Goal: Task Accomplishment & Management: Use online tool/utility

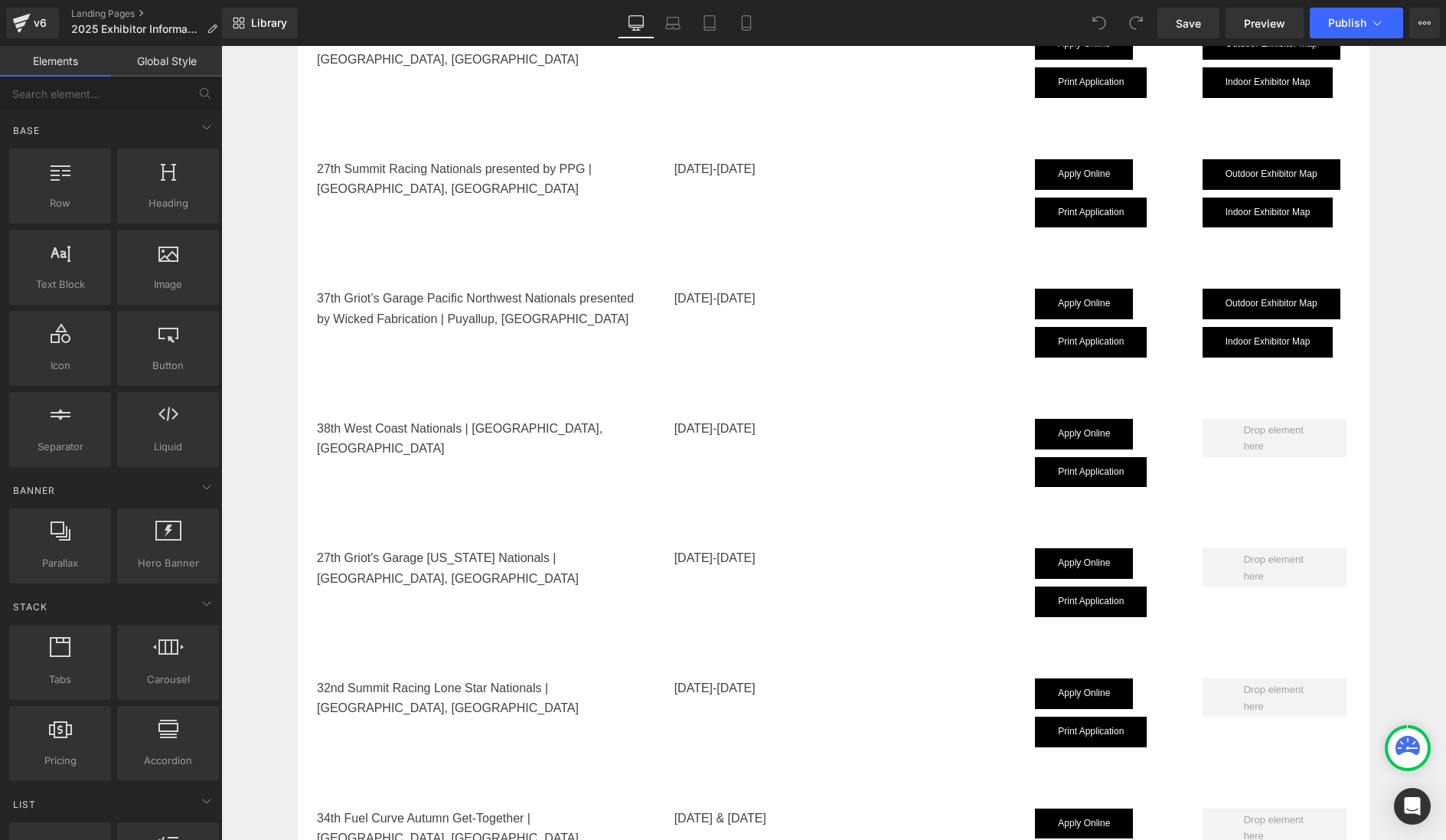
scroll to position [1677, 0]
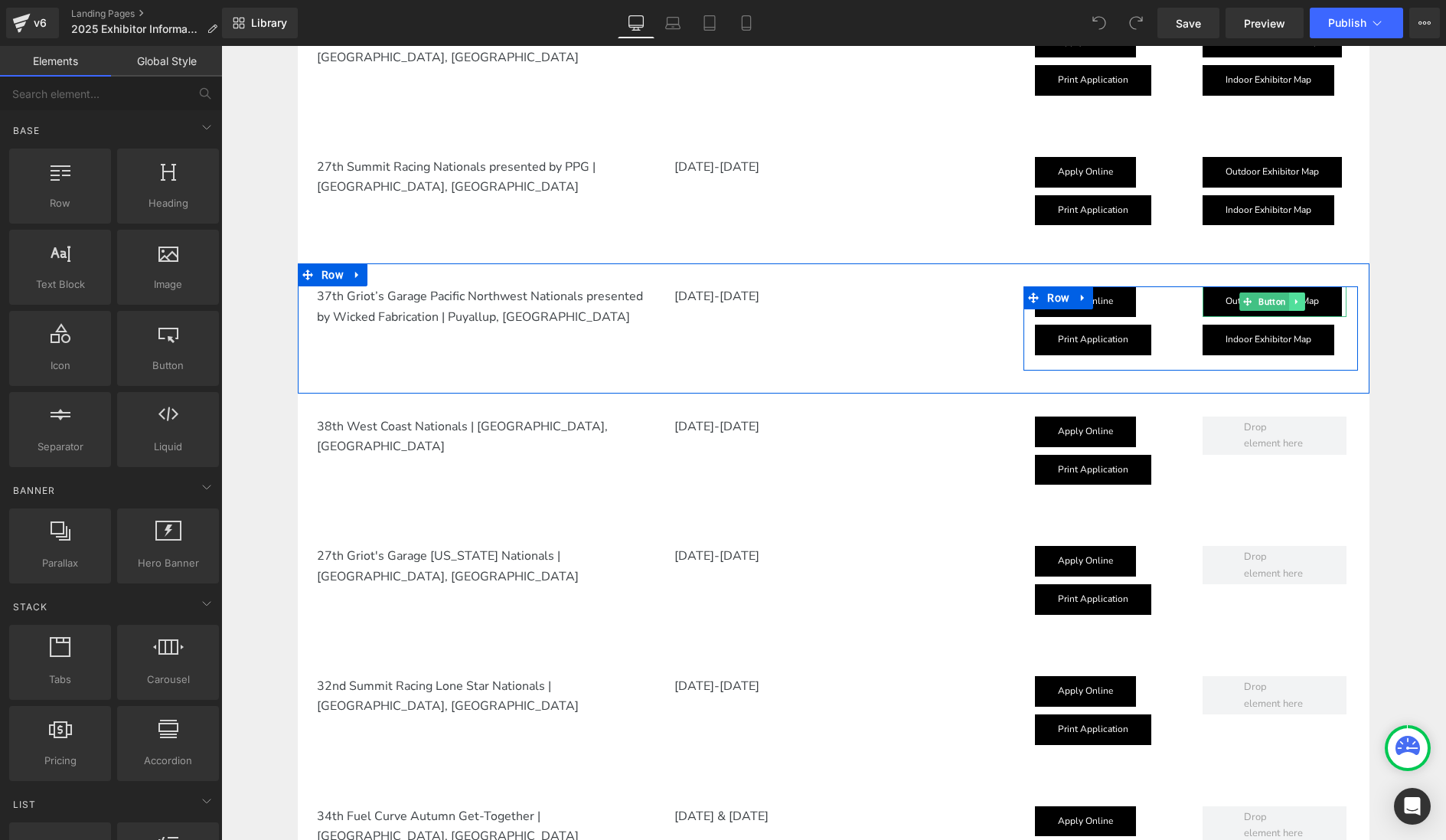
click at [1300, 301] on icon at bounding box center [1296, 302] width 9 height 9
click at [1290, 302] on icon at bounding box center [1289, 301] width 9 height 9
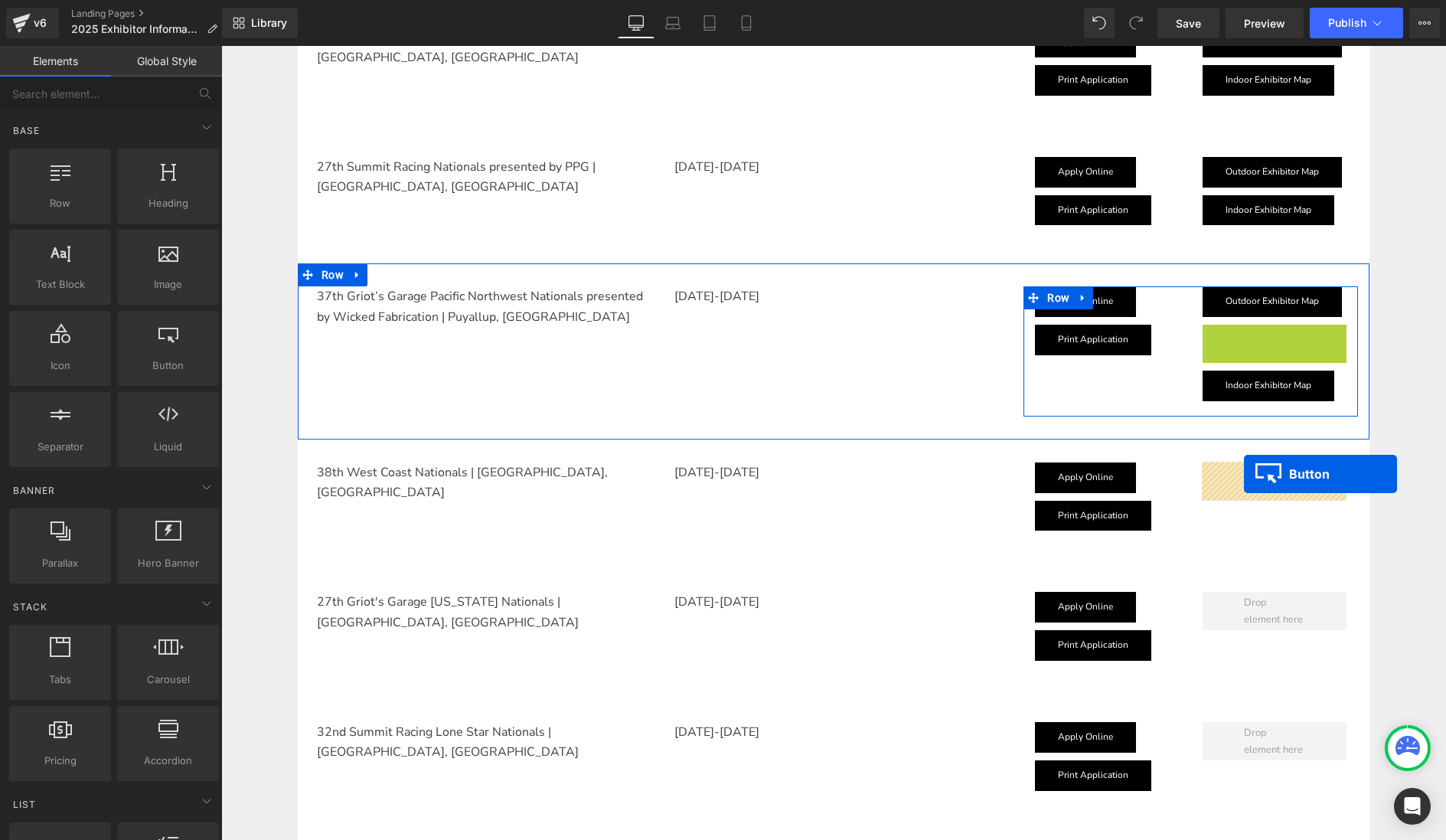
drag, startPoint x: 1249, startPoint y: 335, endPoint x: 1244, endPoint y: 474, distance: 139.1
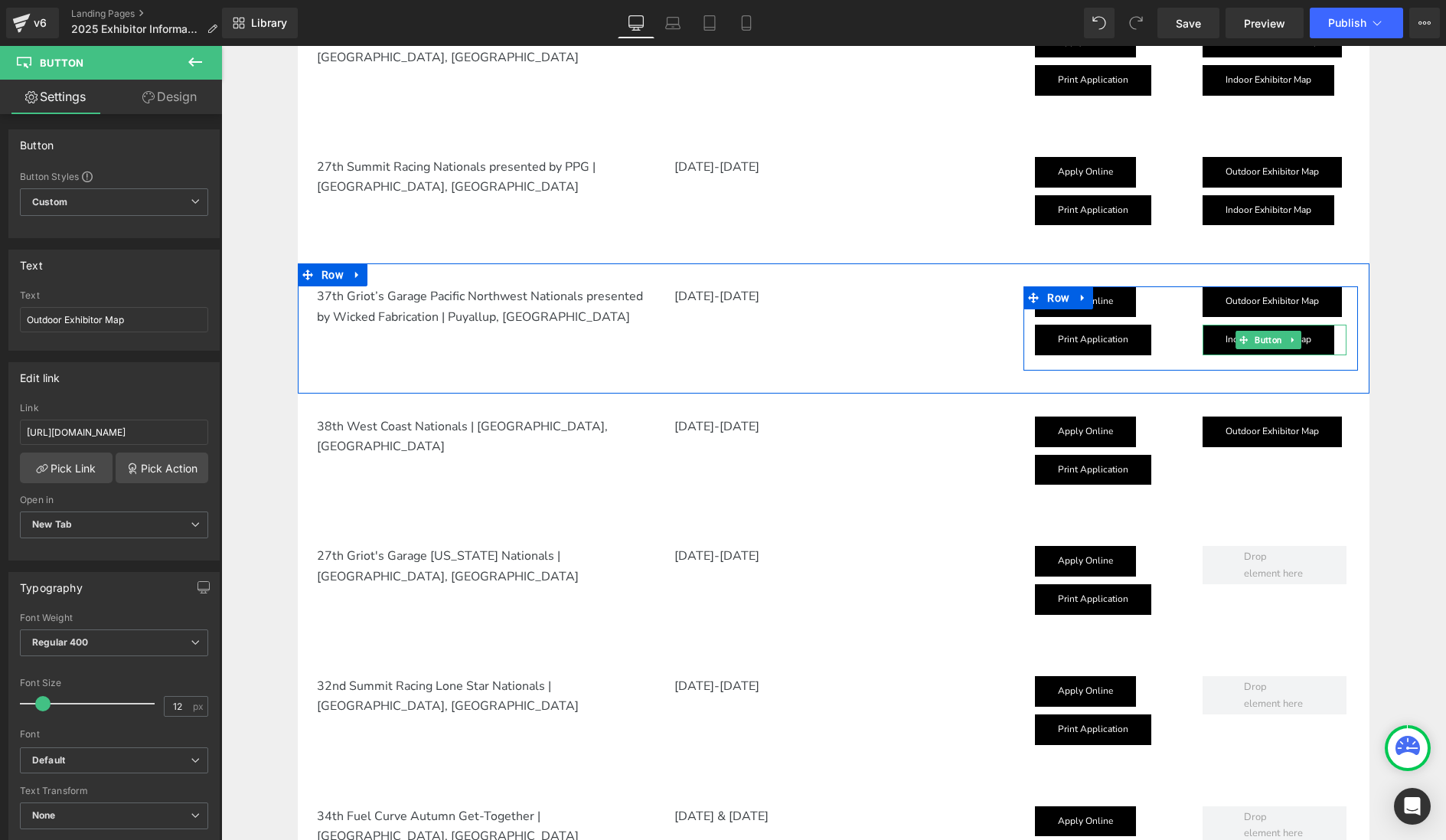
click at [1293, 340] on icon at bounding box center [1292, 340] width 2 height 6
drag, startPoint x: 1283, startPoint y: 342, endPoint x: 1272, endPoint y: 346, distance: 11.7
click at [1283, 342] on icon at bounding box center [1285, 339] width 9 height 9
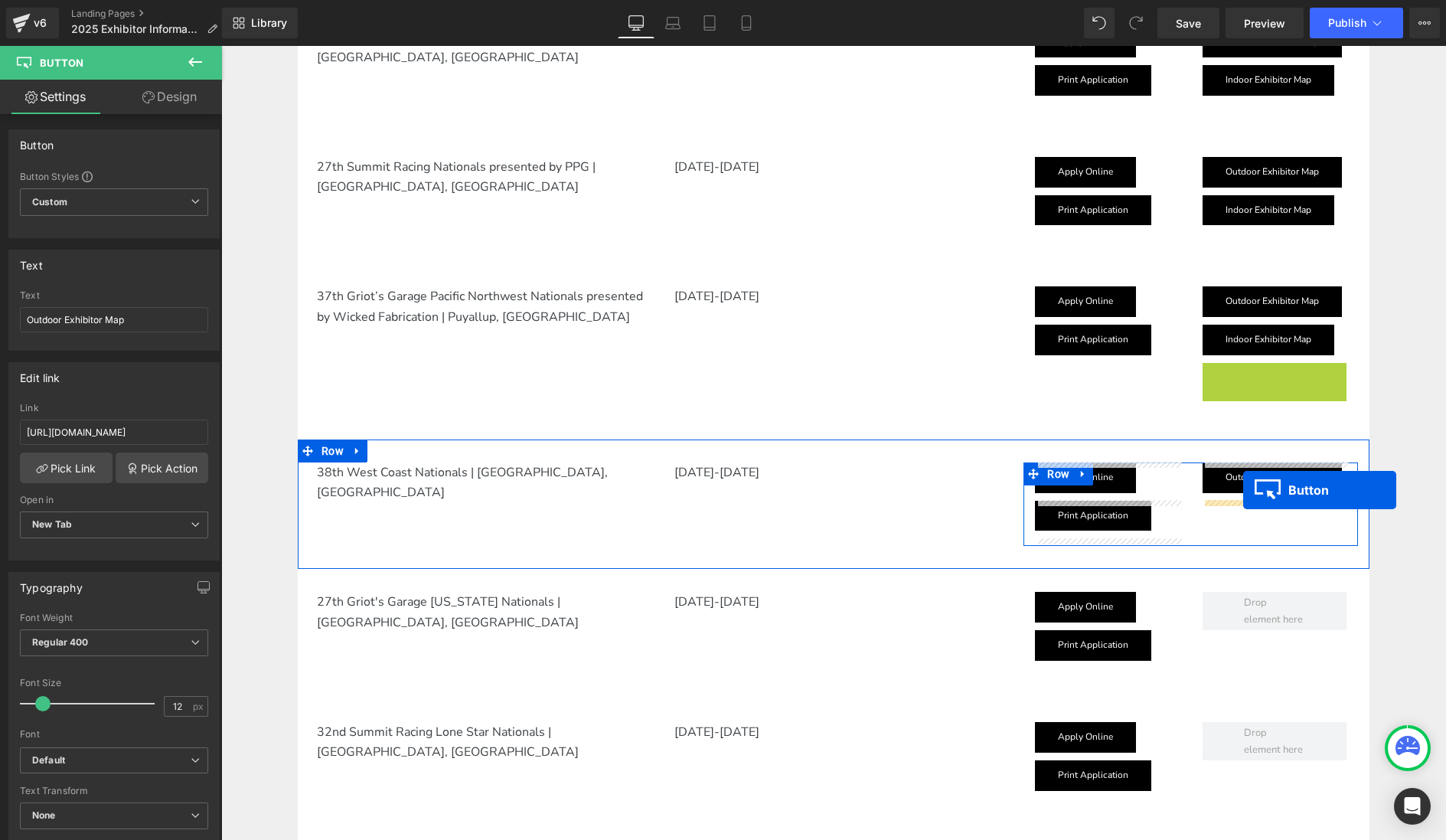
drag, startPoint x: 1237, startPoint y: 380, endPoint x: 1243, endPoint y: 490, distance: 110.2
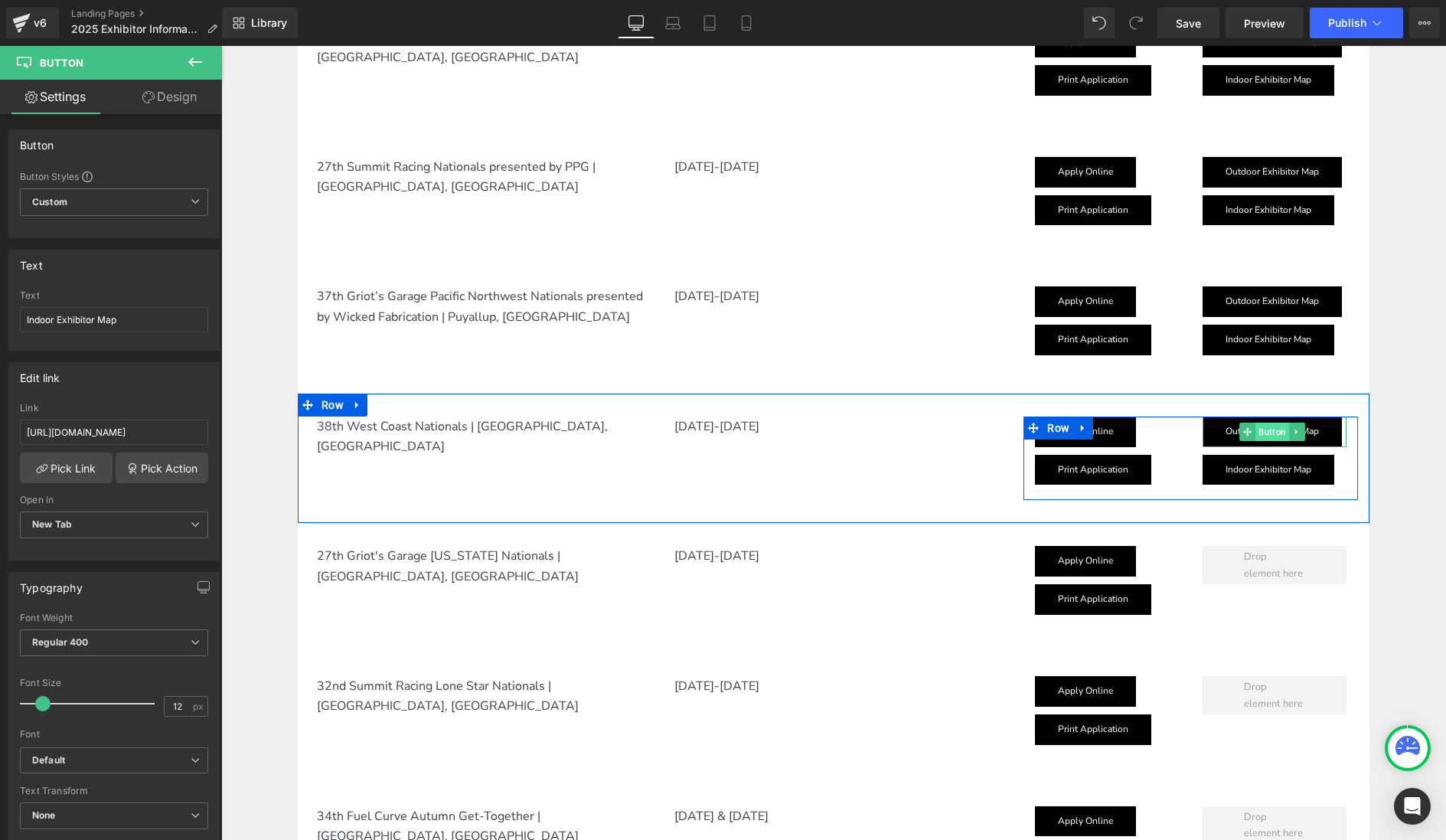
drag, startPoint x: 1271, startPoint y: 431, endPoint x: 1262, endPoint y: 431, distance: 9.0
click at [1271, 431] on span "Button" at bounding box center [1272, 431] width 34 height 18
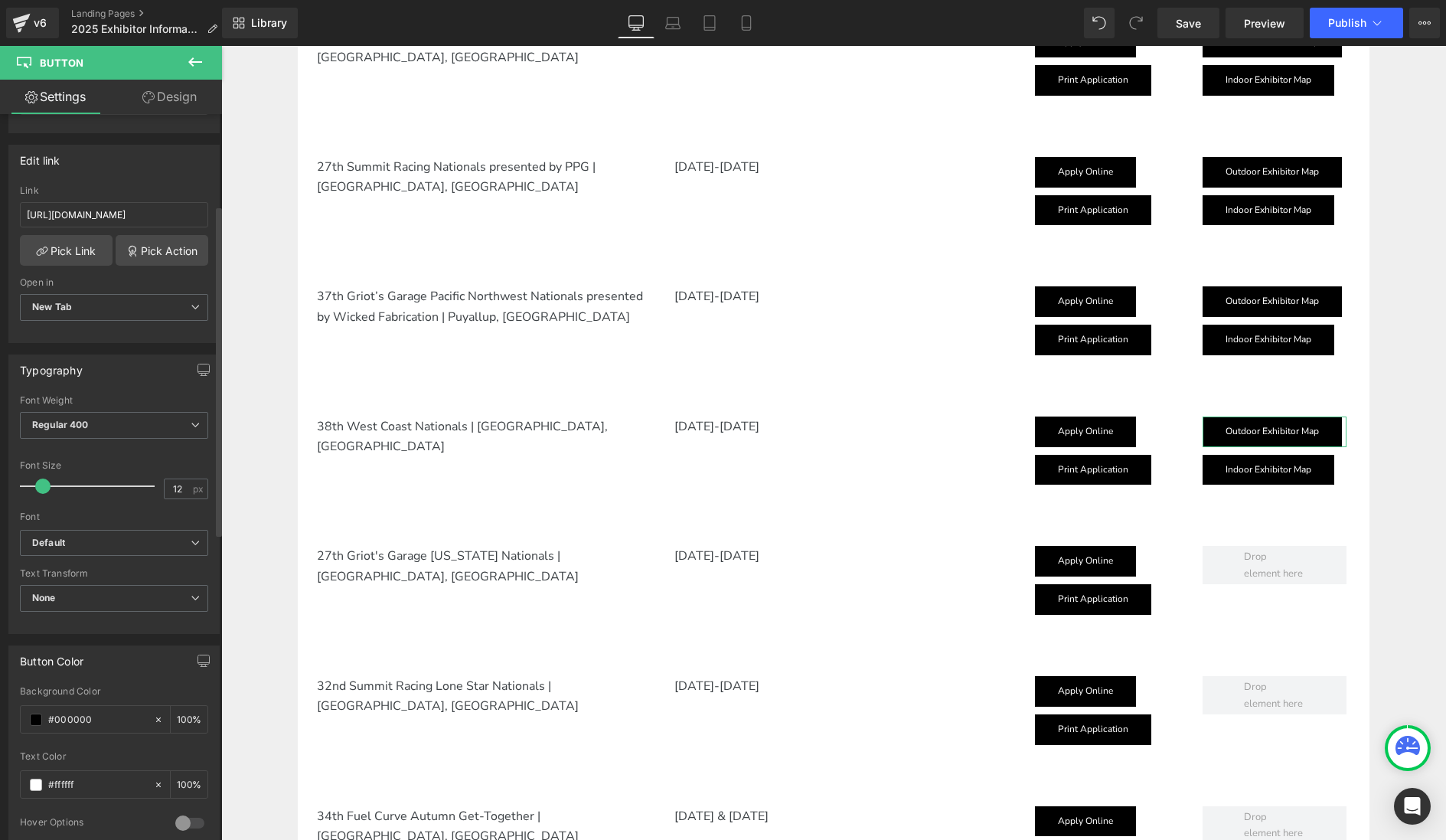
scroll to position [221, 0]
click at [109, 213] on input "[URL][DOMAIN_NAME]" at bounding box center [114, 212] width 188 height 25
paste input "VYNbelWShXXMNoI4U_rtcCMs8noPpRvVQ3F--mdCuGwTOJl54Y3QTnhrxv0qhpty5WU_4MEx-7mr8/p…"
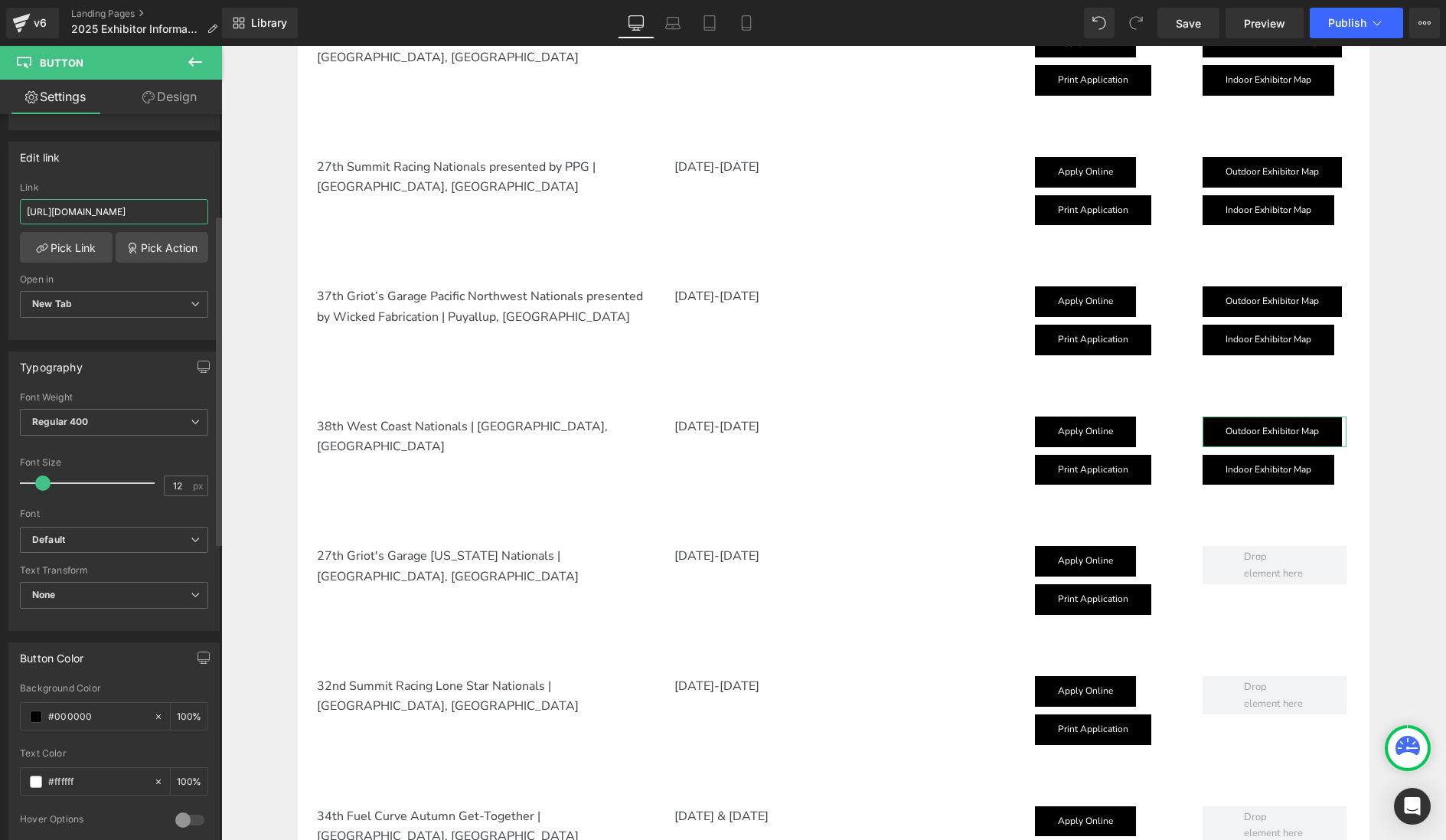
scroll to position [0, 673]
type input "[URL][DOMAIN_NAME]"
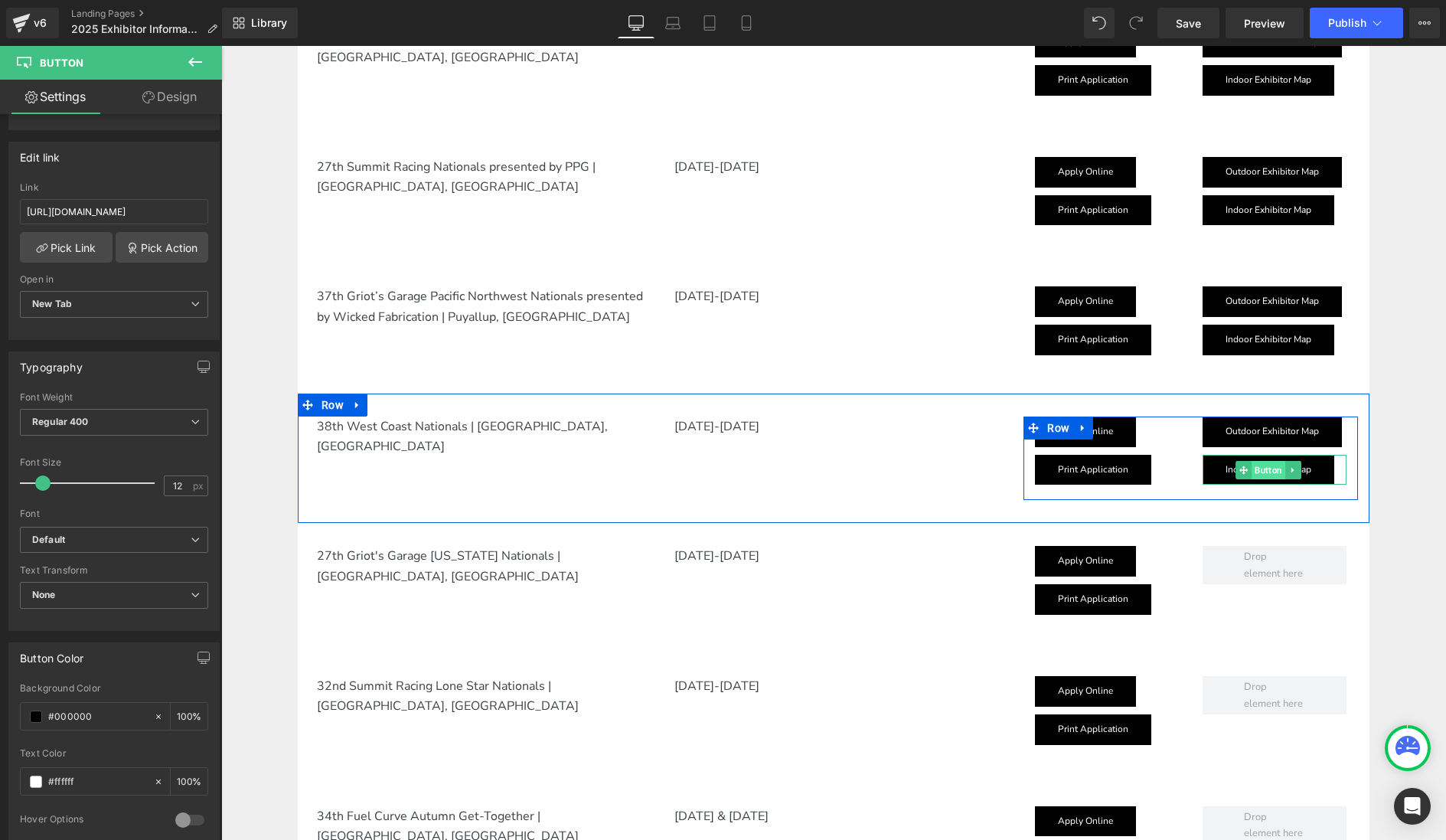
click at [1273, 470] on span "Button" at bounding box center [1268, 470] width 34 height 18
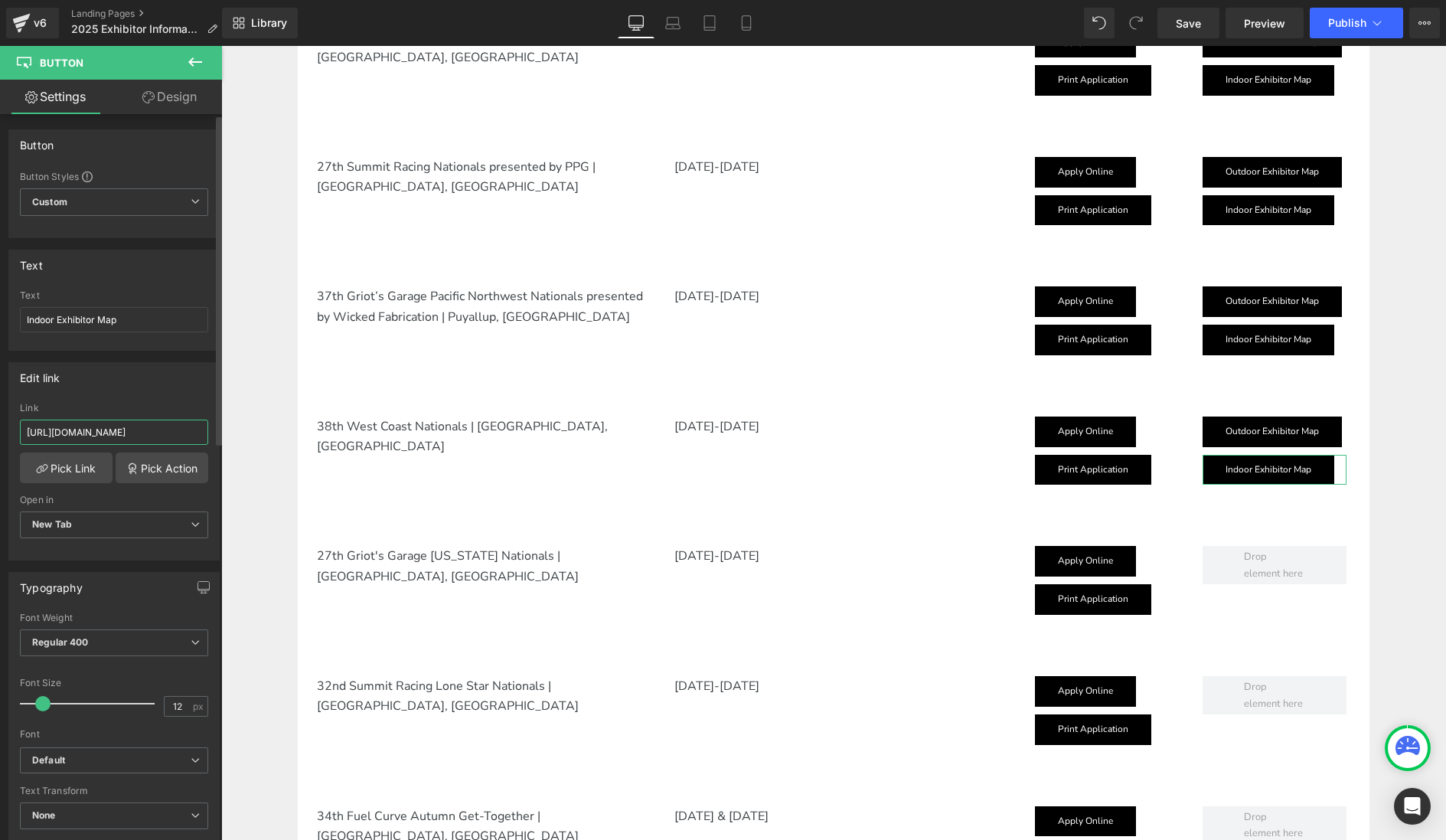
click at [131, 432] on input "[URL][DOMAIN_NAME]" at bounding box center [114, 432] width 188 height 25
paste input "VYNbelWShXXMNoI4U_rtcCMs8noPpRvVQ3F--mdCuGwTOJl54Y3QTnhrxv0qhpty5WU_4MEx-7mr8/p…"
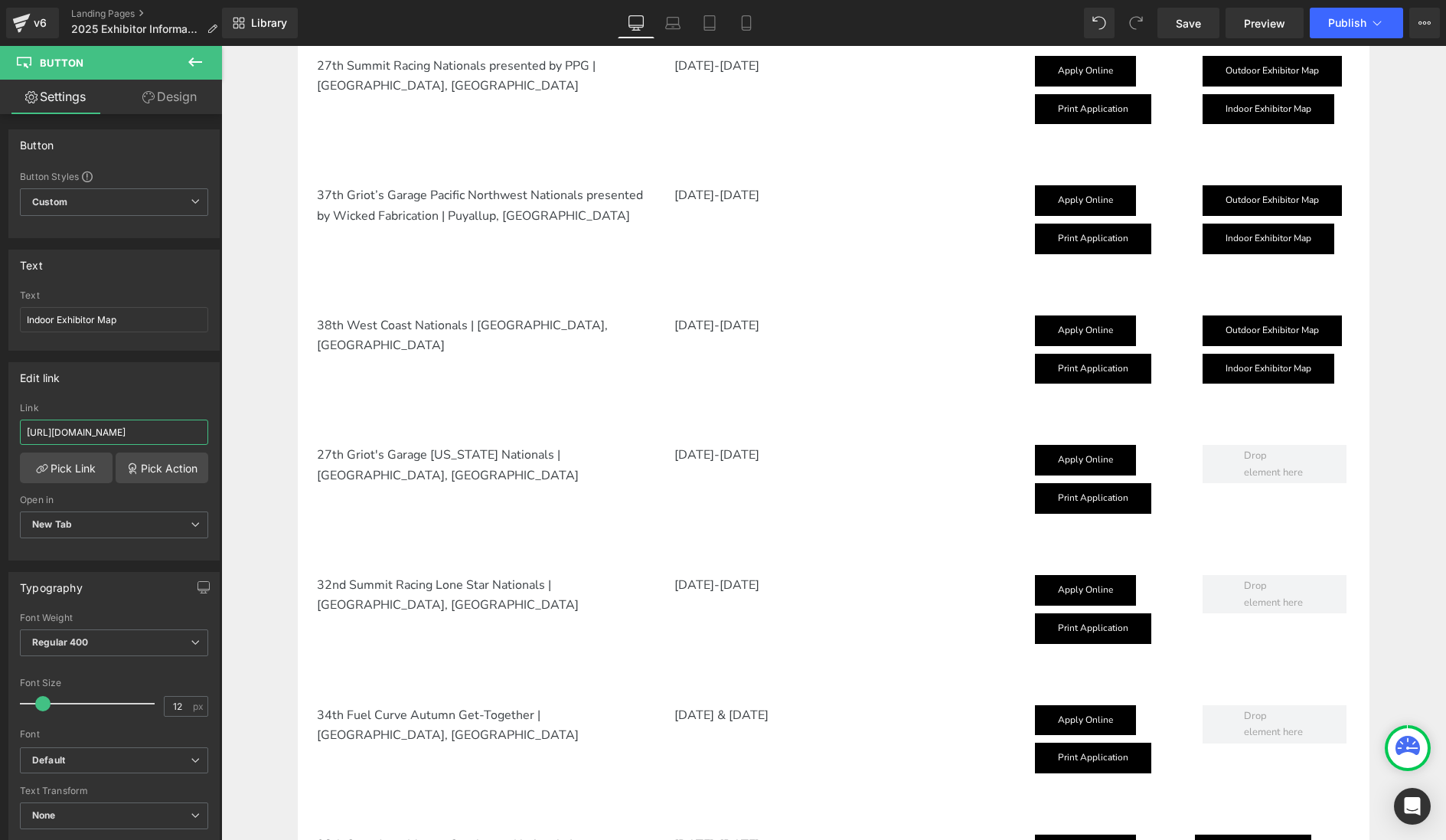
scroll to position [1781, 0]
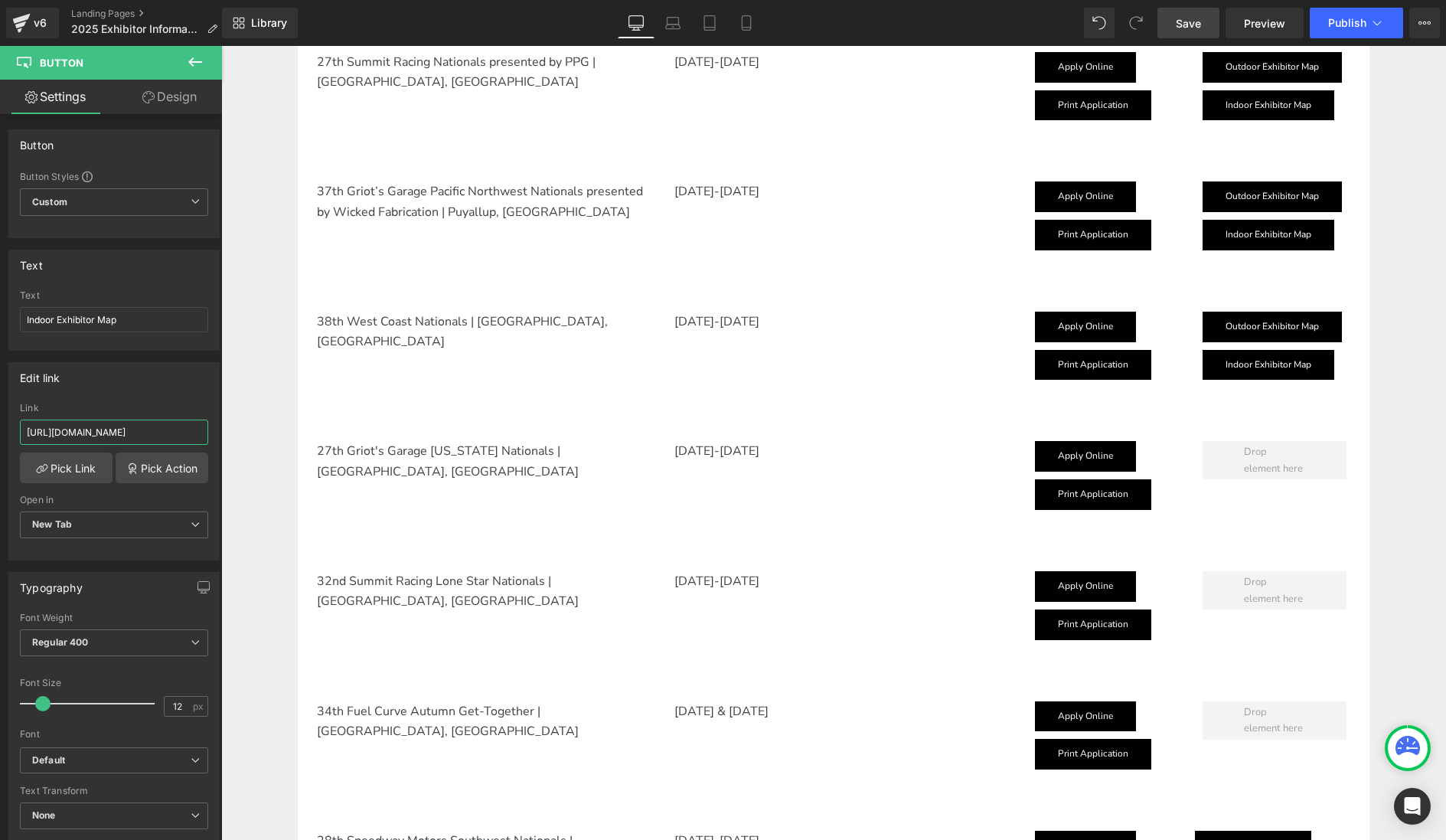
type input "[URL][DOMAIN_NAME]"
click at [1189, 28] on span "Save" at bounding box center [1189, 23] width 25 height 16
click at [1352, 25] on span "Publish" at bounding box center [1347, 22] width 38 height 12
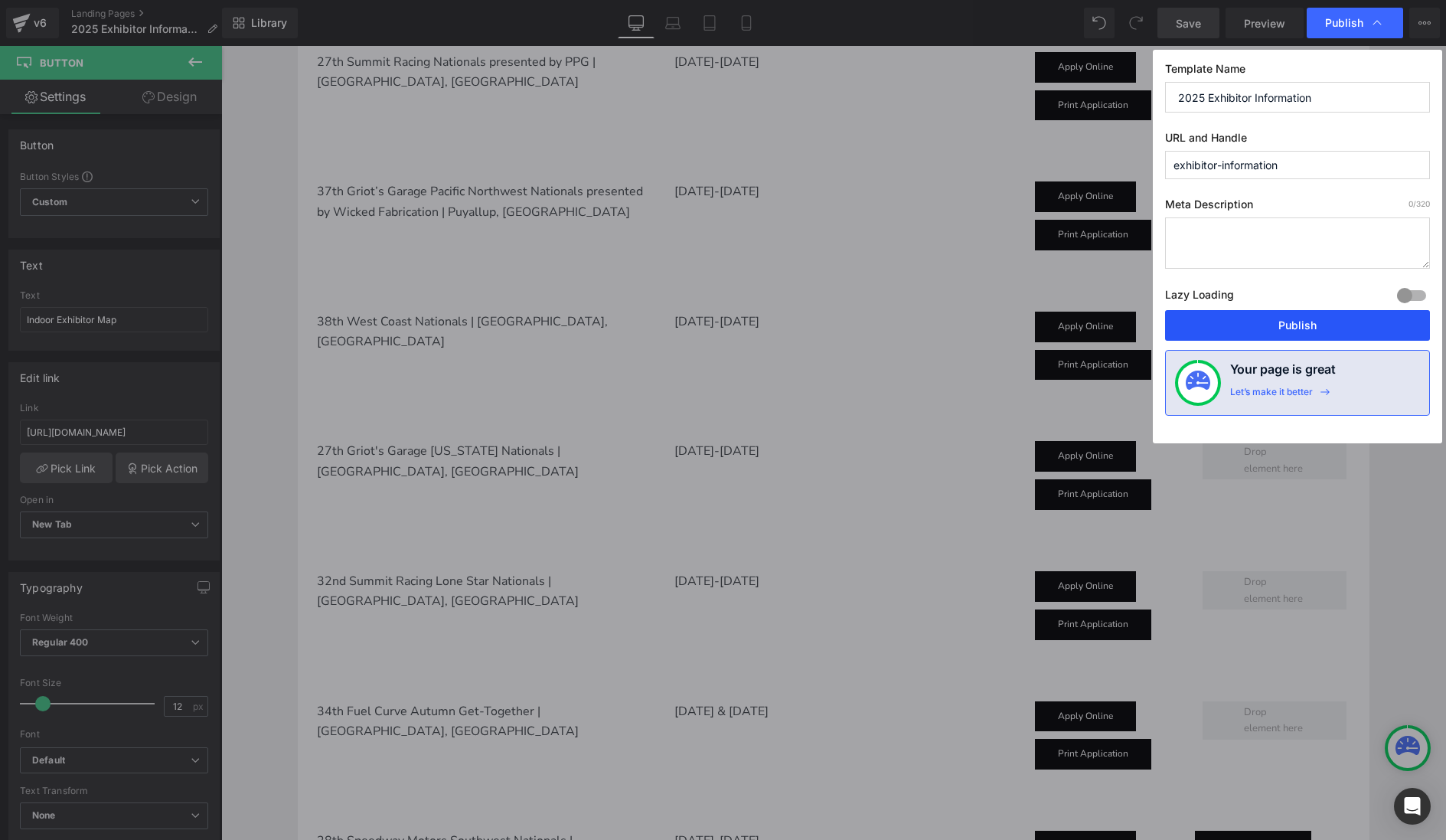
drag, startPoint x: 1277, startPoint y: 318, endPoint x: 1056, endPoint y: 272, distance: 225.7
click at [1277, 318] on button "Publish" at bounding box center [1297, 325] width 265 height 31
